Goal: Task Accomplishment & Management: Use online tool/utility

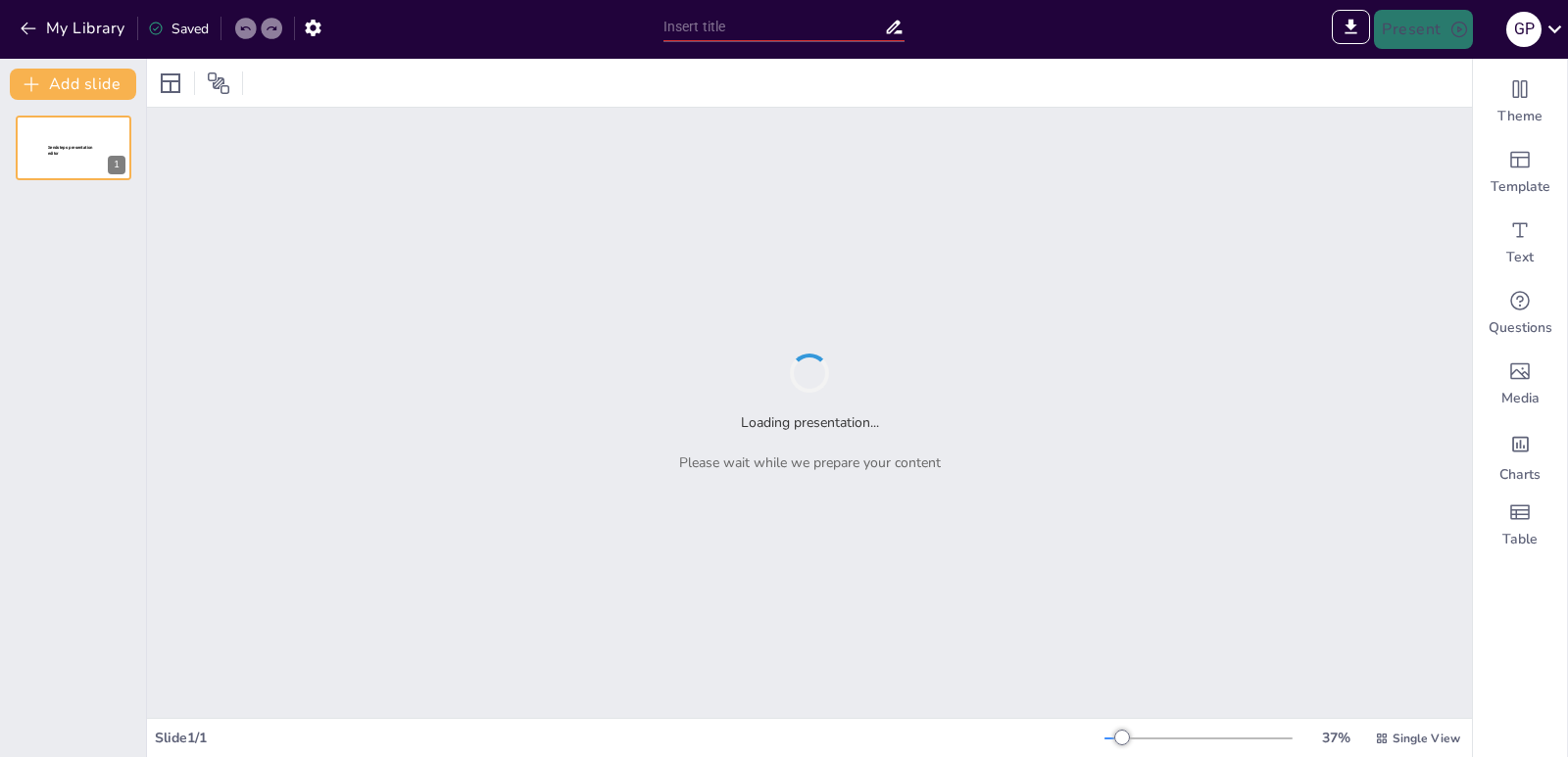
type input "A Day in My Life: School, Chores, and Family Time"
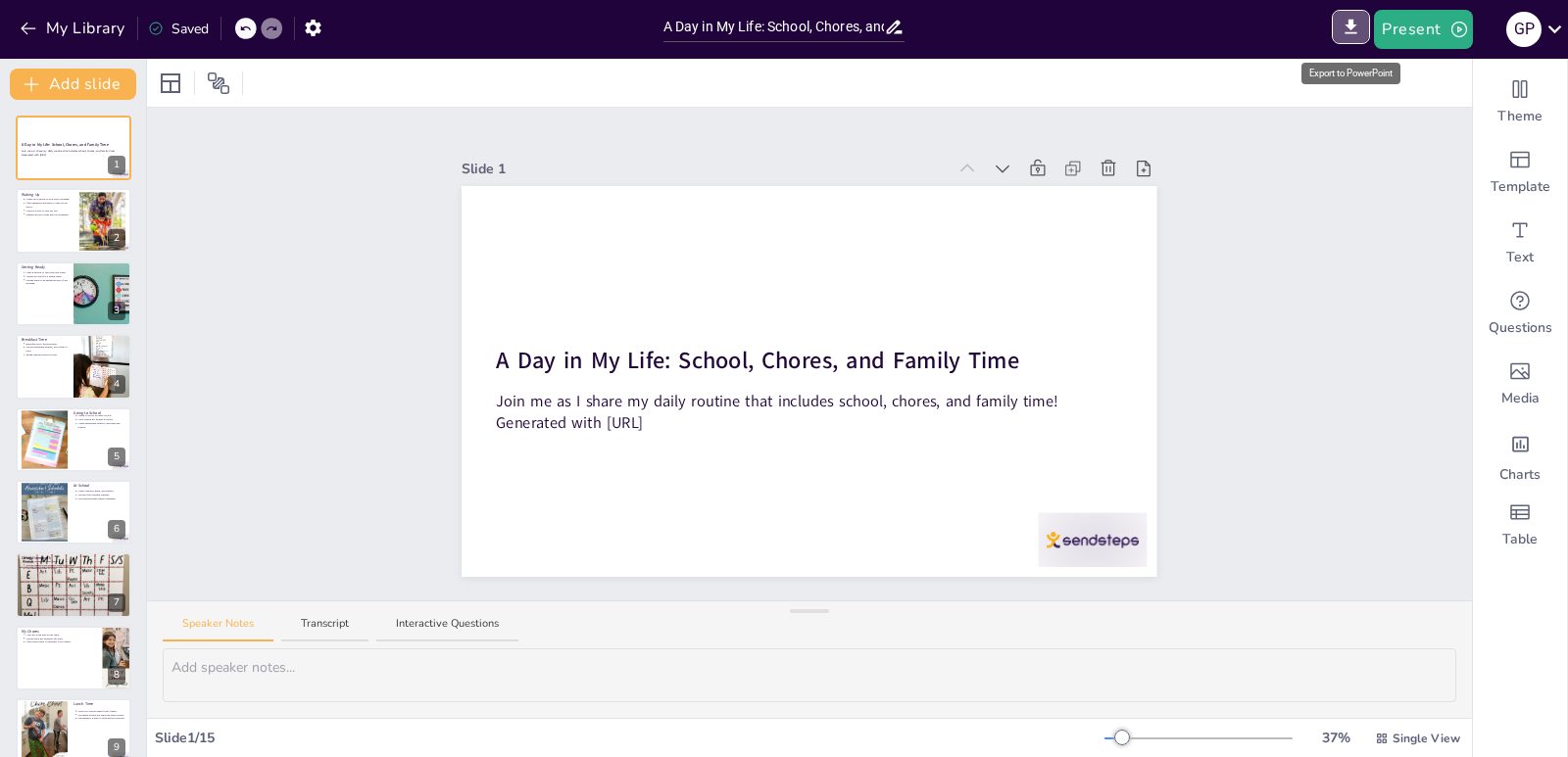
click at [1351, 27] on icon "Export to PowerPoint" at bounding box center [1352, 27] width 12 height 15
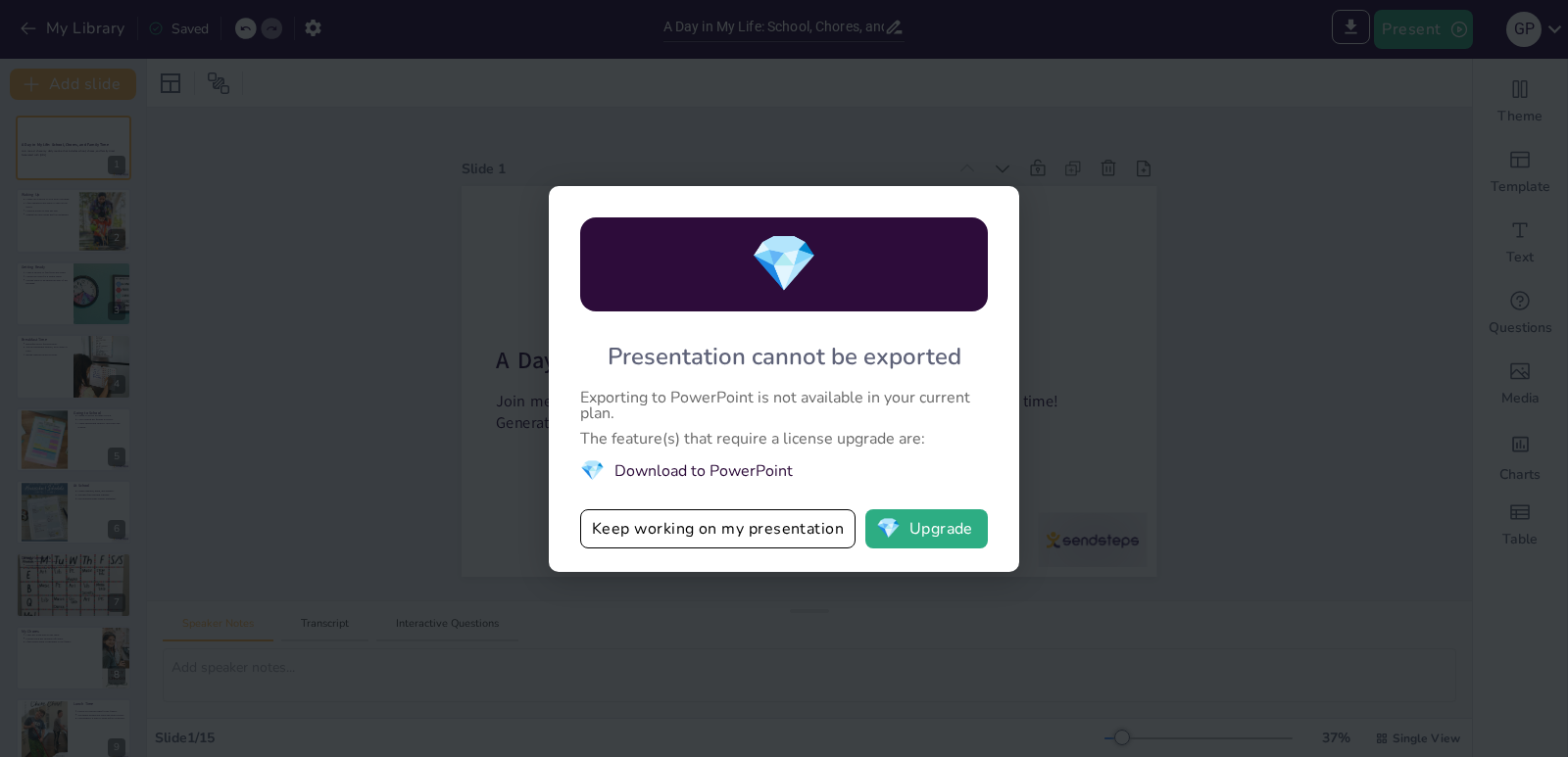
click at [1097, 414] on div "💎 Presentation cannot be exported Exporting to PowerPoint is not available in y…" at bounding box center [784, 378] width 1568 height 757
click at [1193, 230] on div "💎 Presentation cannot be exported Exporting to PowerPoint is not available in y…" at bounding box center [784, 378] width 1568 height 757
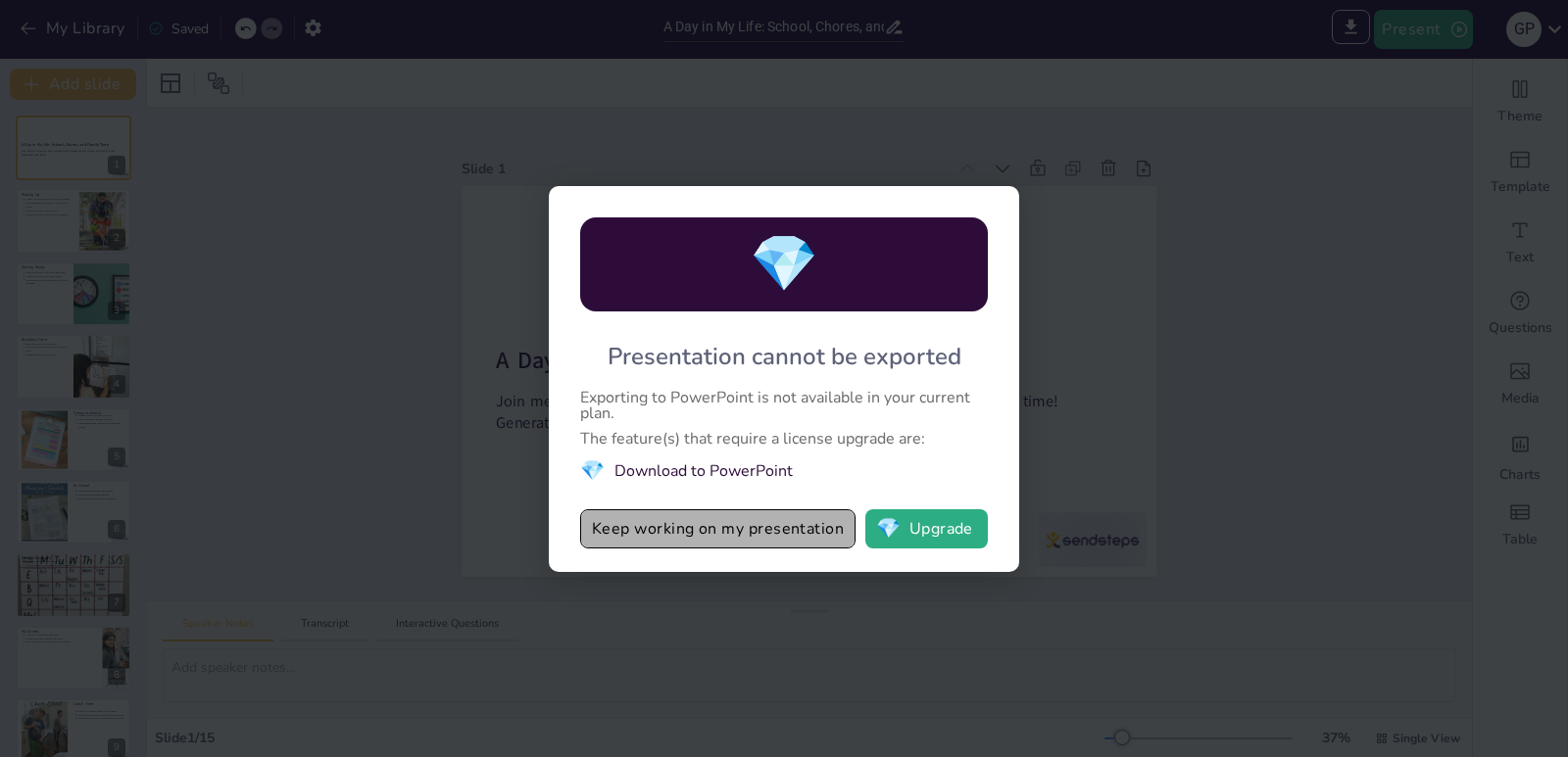
click at [771, 517] on button "Keep working on my presentation" at bounding box center [718, 529] width 275 height 39
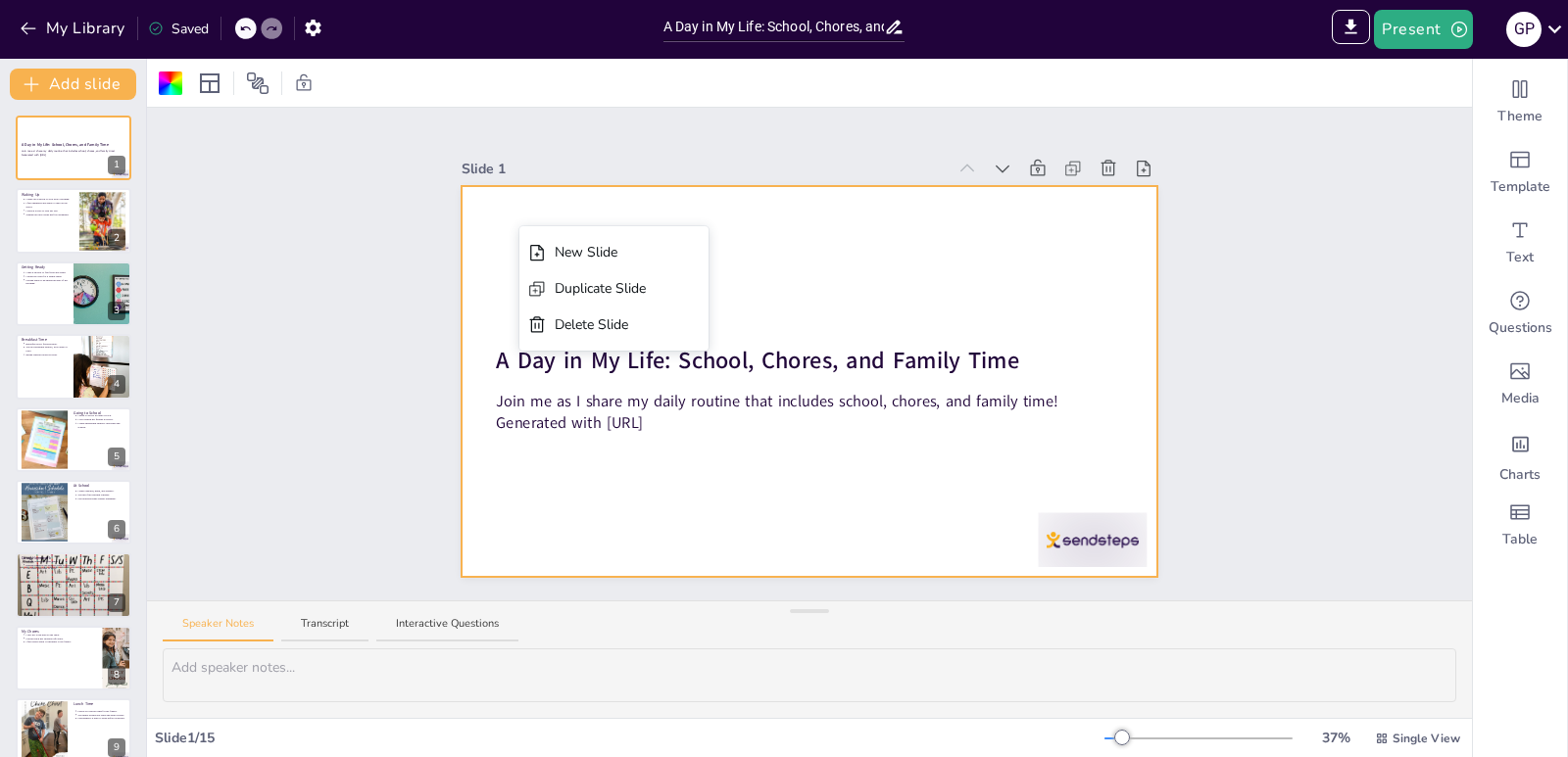
click at [488, 226] on div at bounding box center [809, 380] width 694 height 390
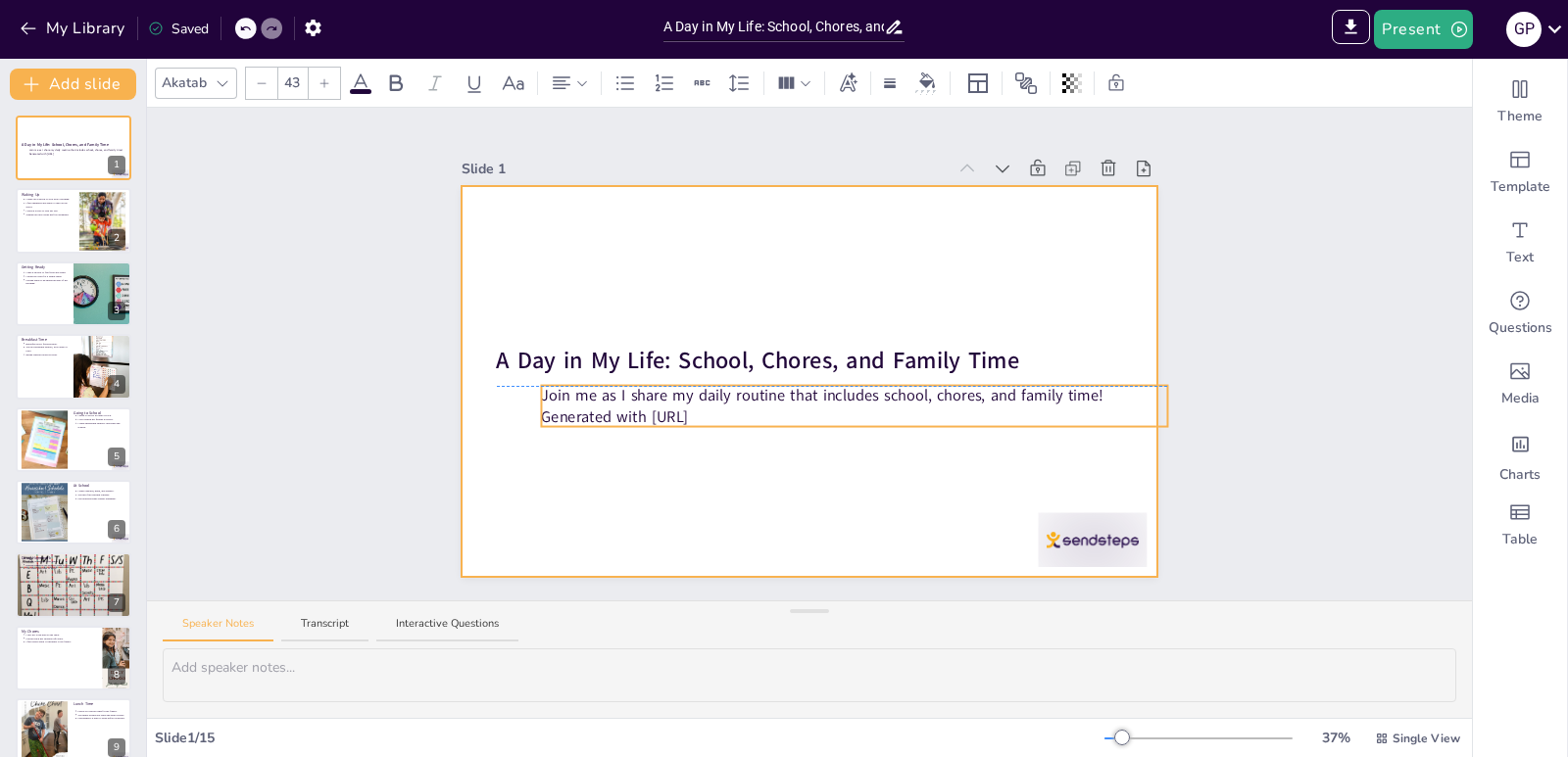
drag, startPoint x: 480, startPoint y: 388, endPoint x: 554, endPoint y: 384, distance: 74.1
click at [554, 385] on p "Join me as I share my daily routine that includes school, chores, and family ti…" at bounding box center [855, 396] width 626 height 22
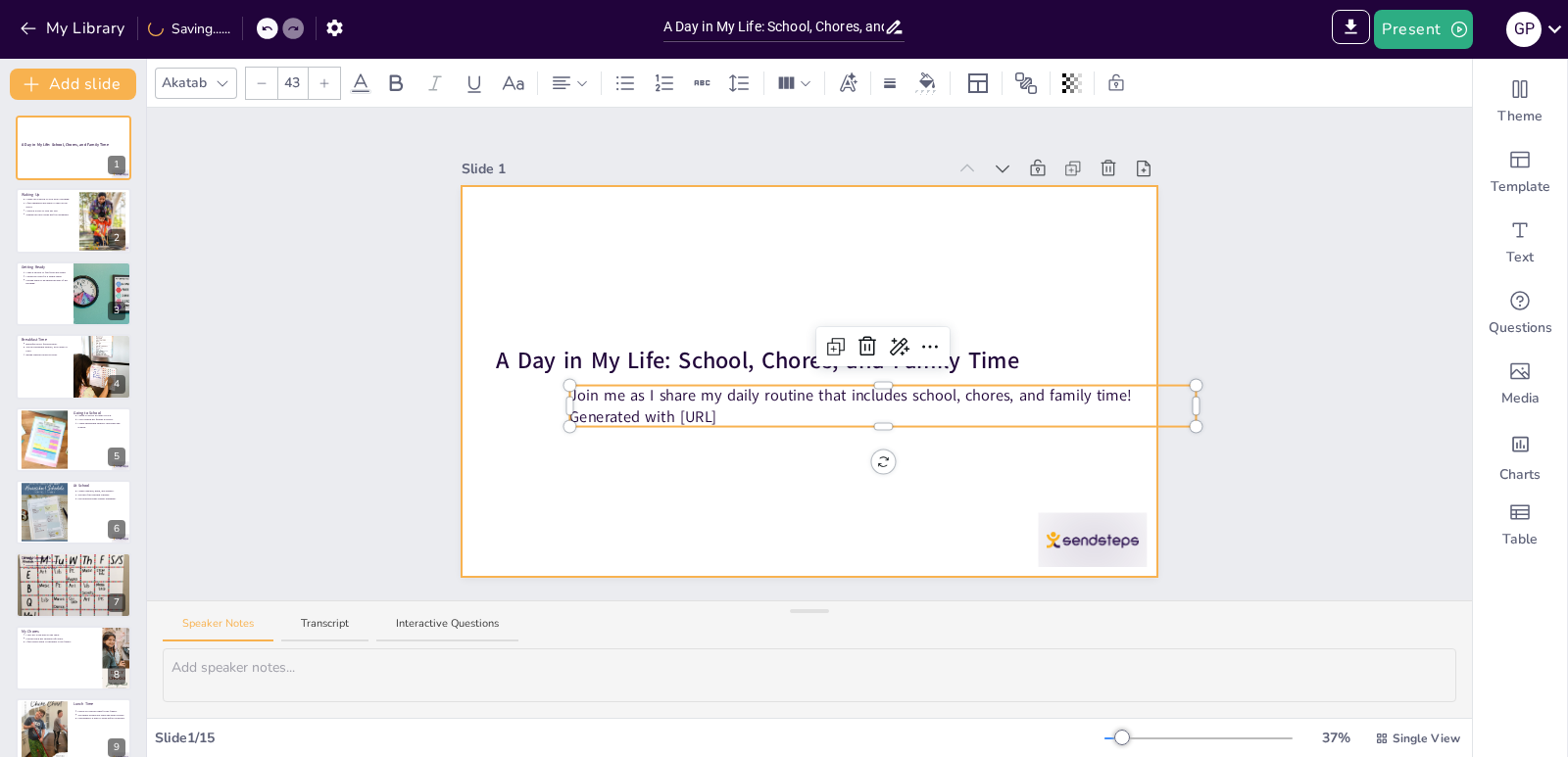
drag, startPoint x: 787, startPoint y: 405, endPoint x: 674, endPoint y: 427, distance: 115.1
click at [674, 427] on div "A Day in My Life: School, Chores, and Family Time Join me as I share my daily r…" at bounding box center [809, 380] width 694 height 390
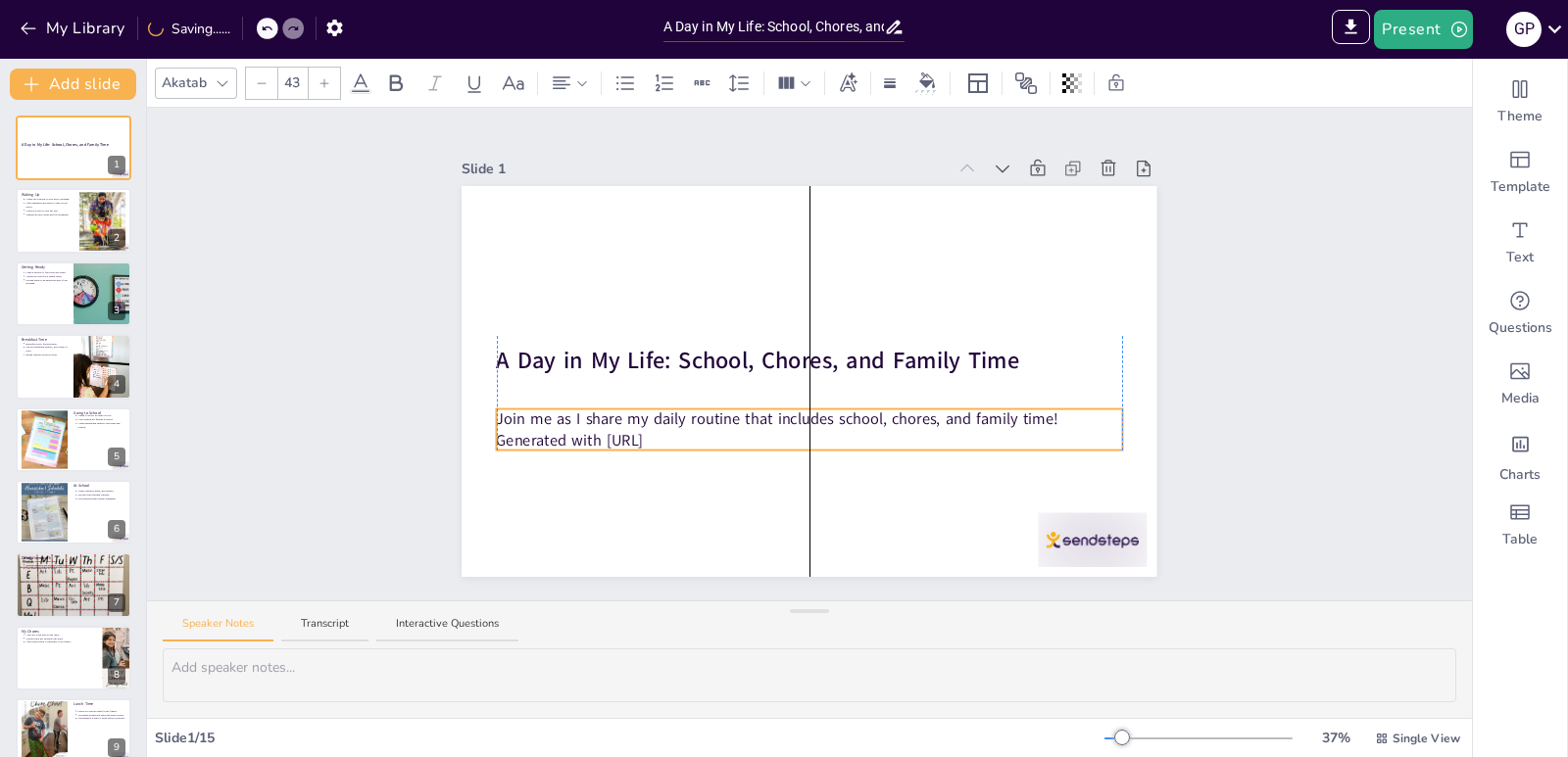
drag, startPoint x: 767, startPoint y: 416, endPoint x: 696, endPoint y: 439, distance: 74.6
click at [588, 419] on p "Join me as I share my daily routine that includes school, chores, and family ti…" at bounding box center [810, 419] width 626 height 22
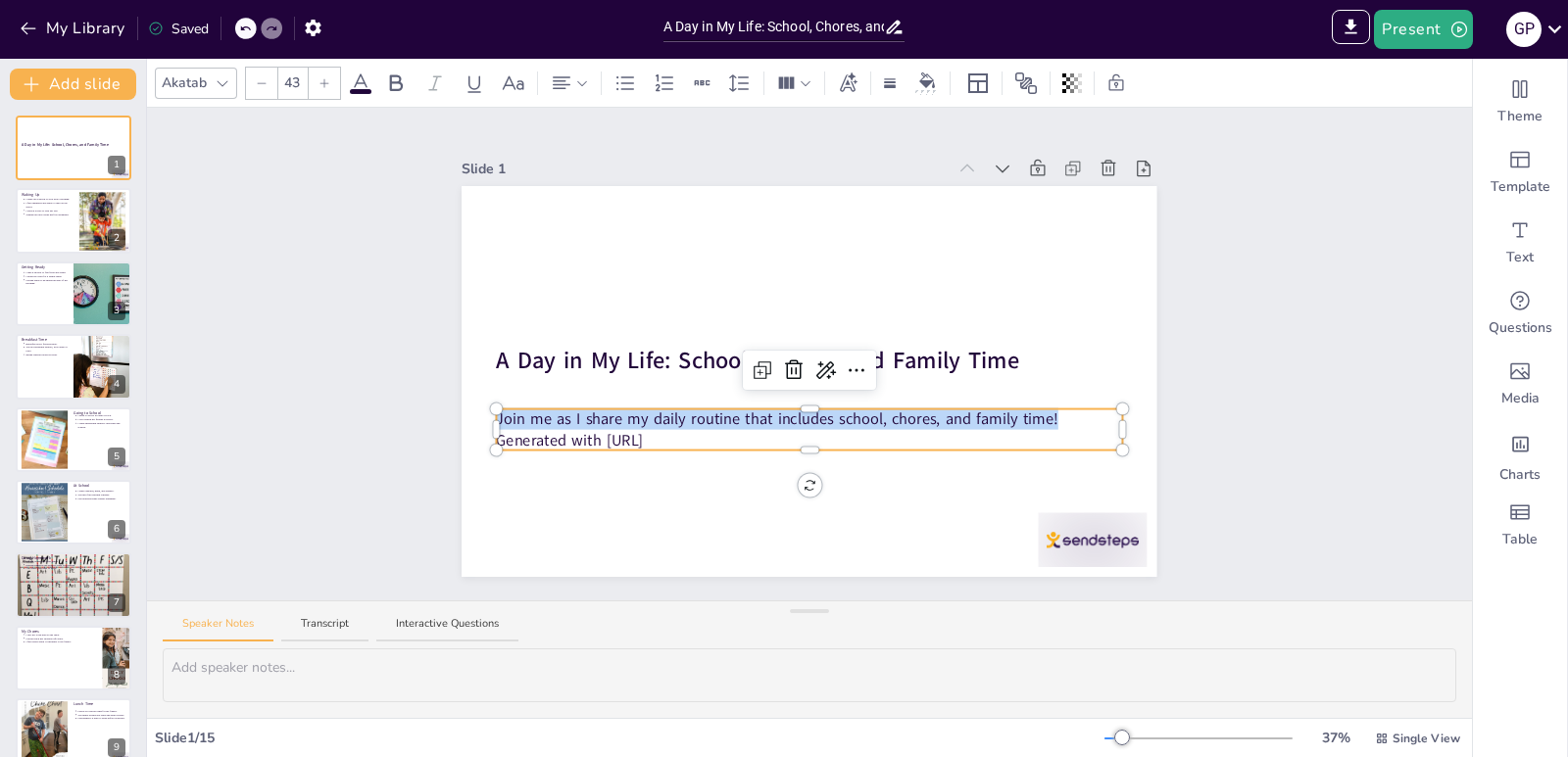
drag, startPoint x: 1046, startPoint y: 411, endPoint x: 479, endPoint y: 403, distance: 567.1
click at [479, 403] on div "A Day in My Life: School, Chores, and Family Time Join me as I share my daily r…" at bounding box center [809, 380] width 694 height 390
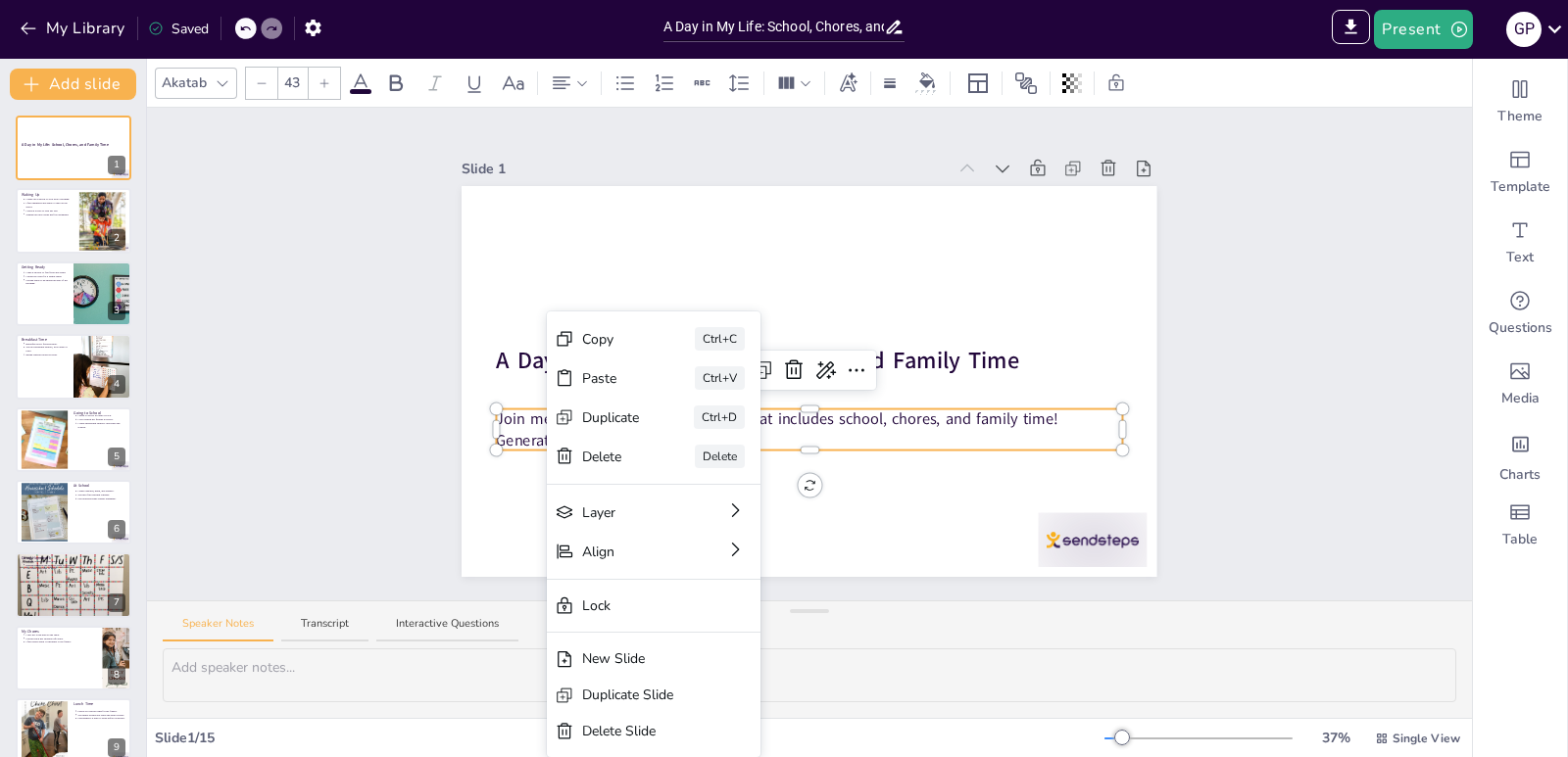
click at [616, 334] on div "Copy" at bounding box center [611, 339] width 58 height 21
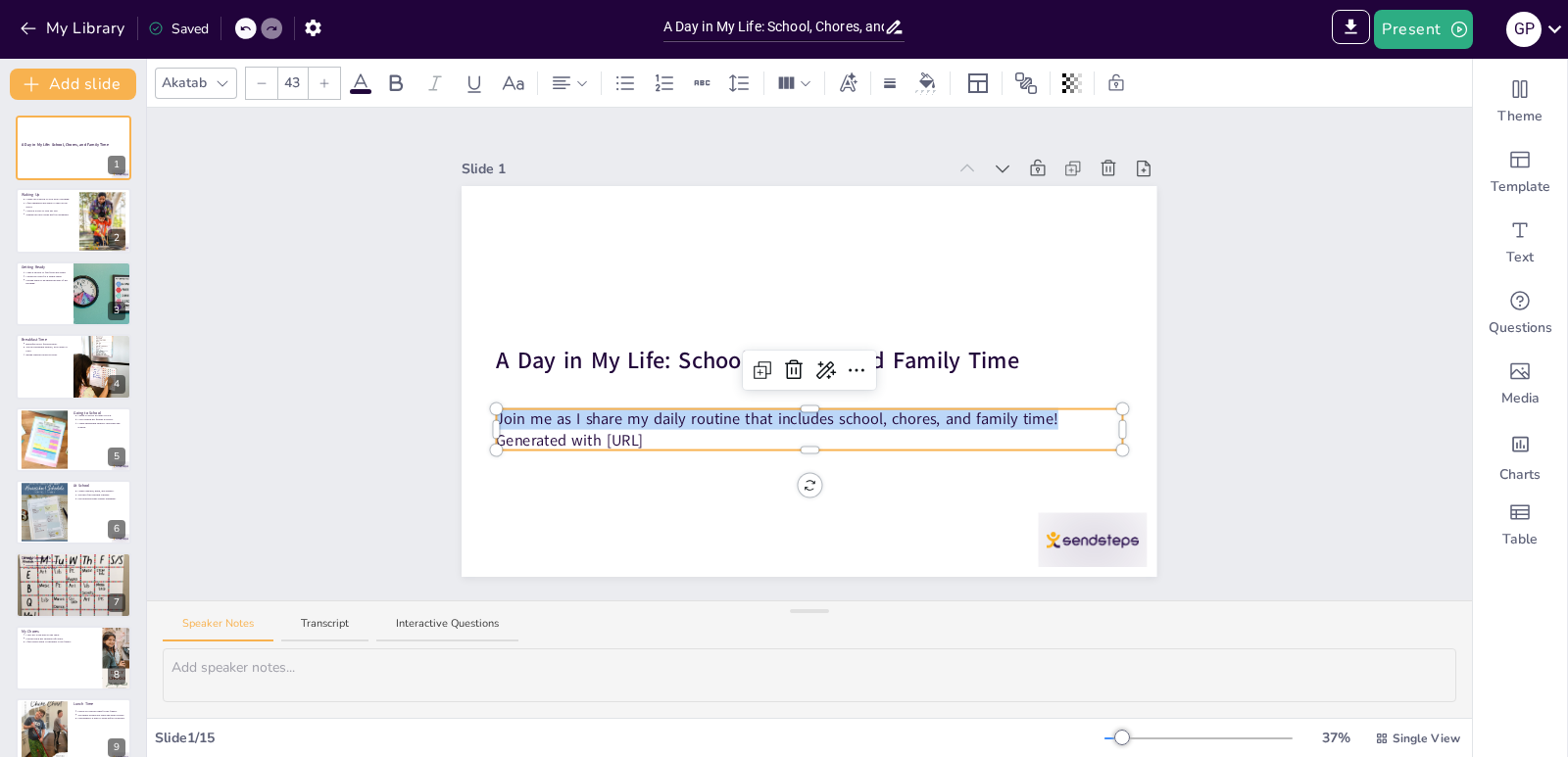
drag, startPoint x: 1047, startPoint y: 412, endPoint x: 481, endPoint y: 416, distance: 566.0
click at [481, 416] on div "A Day in My Life: School, Chores, and Family Time Join me as I share my daily r…" at bounding box center [809, 380] width 694 height 390
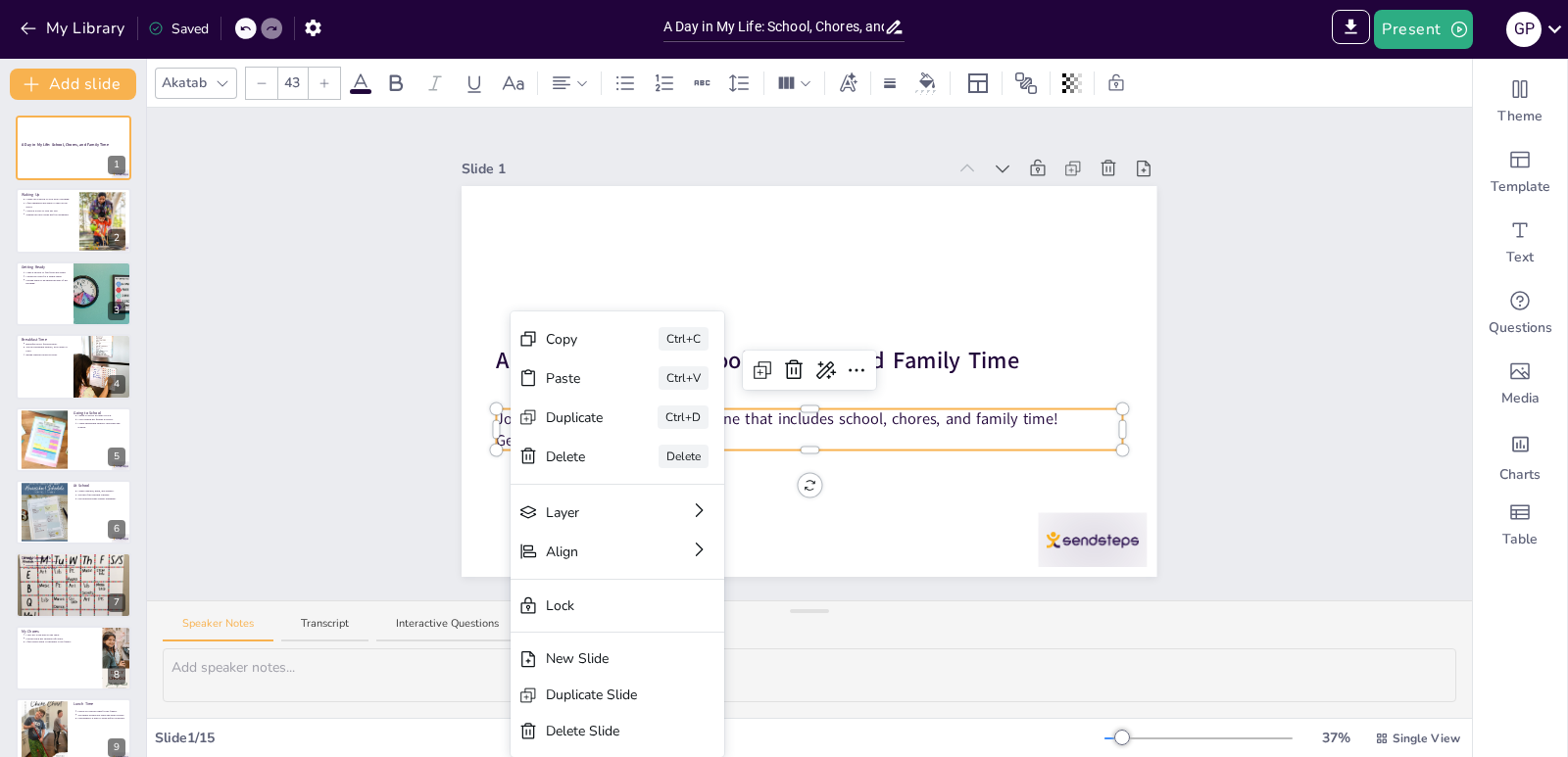
click at [553, 340] on div "Copy" at bounding box center [574, 339] width 58 height 21
